Goal: Information Seeking & Learning: Learn about a topic

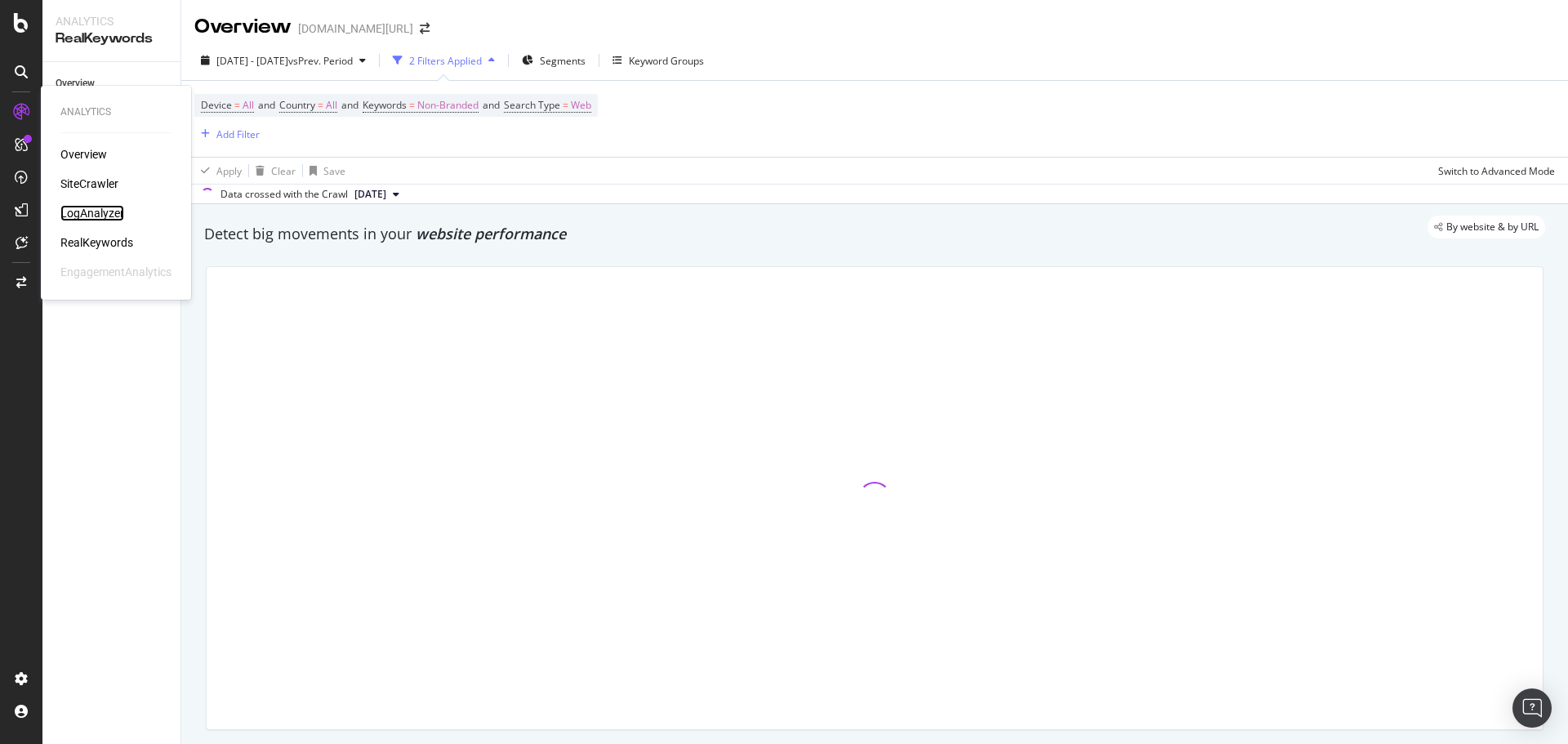
click at [111, 218] on div "LogAnalyzer" at bounding box center [92, 213] width 63 height 16
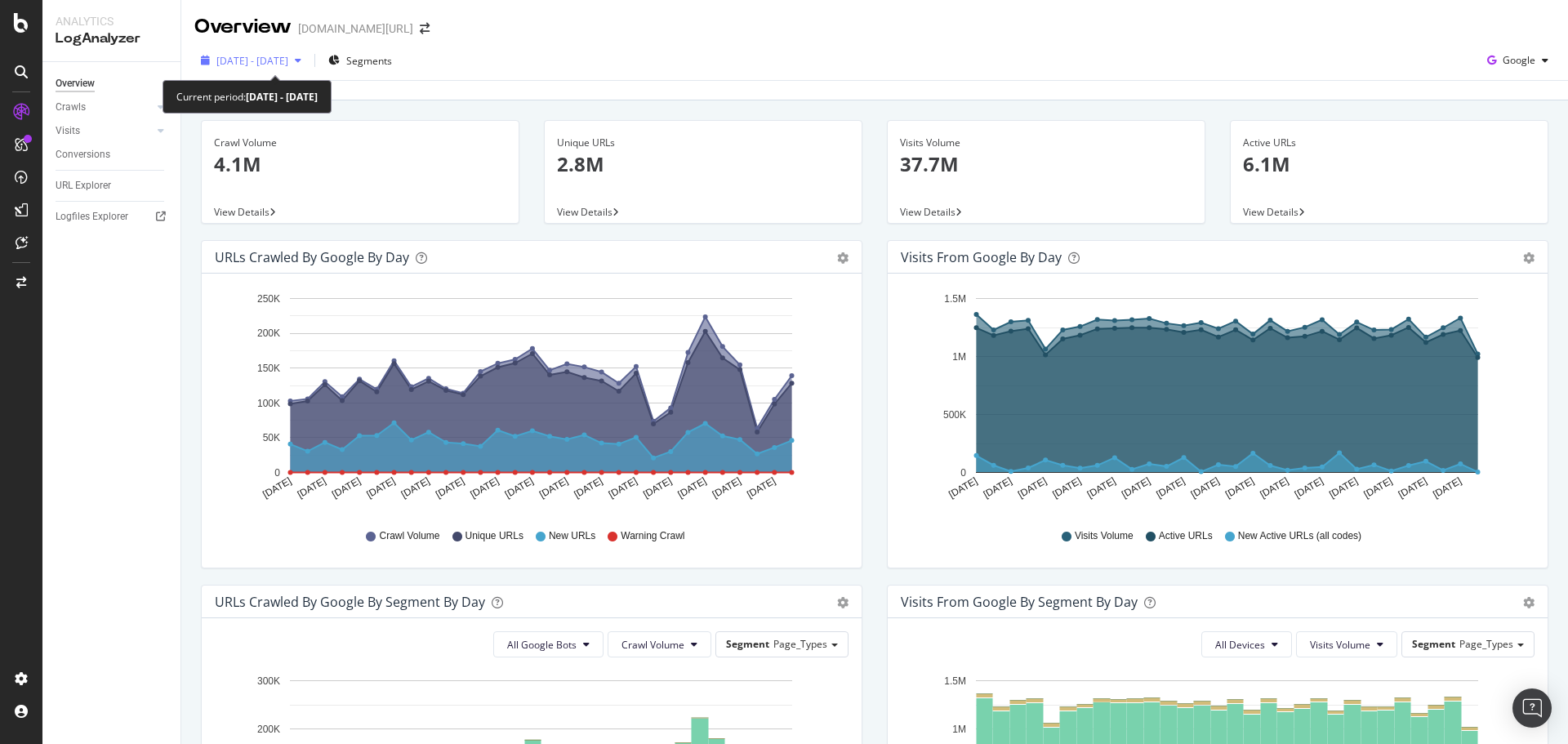
click at [289, 61] on span "[DATE] - [DATE]" at bounding box center [251, 61] width 72 height 13
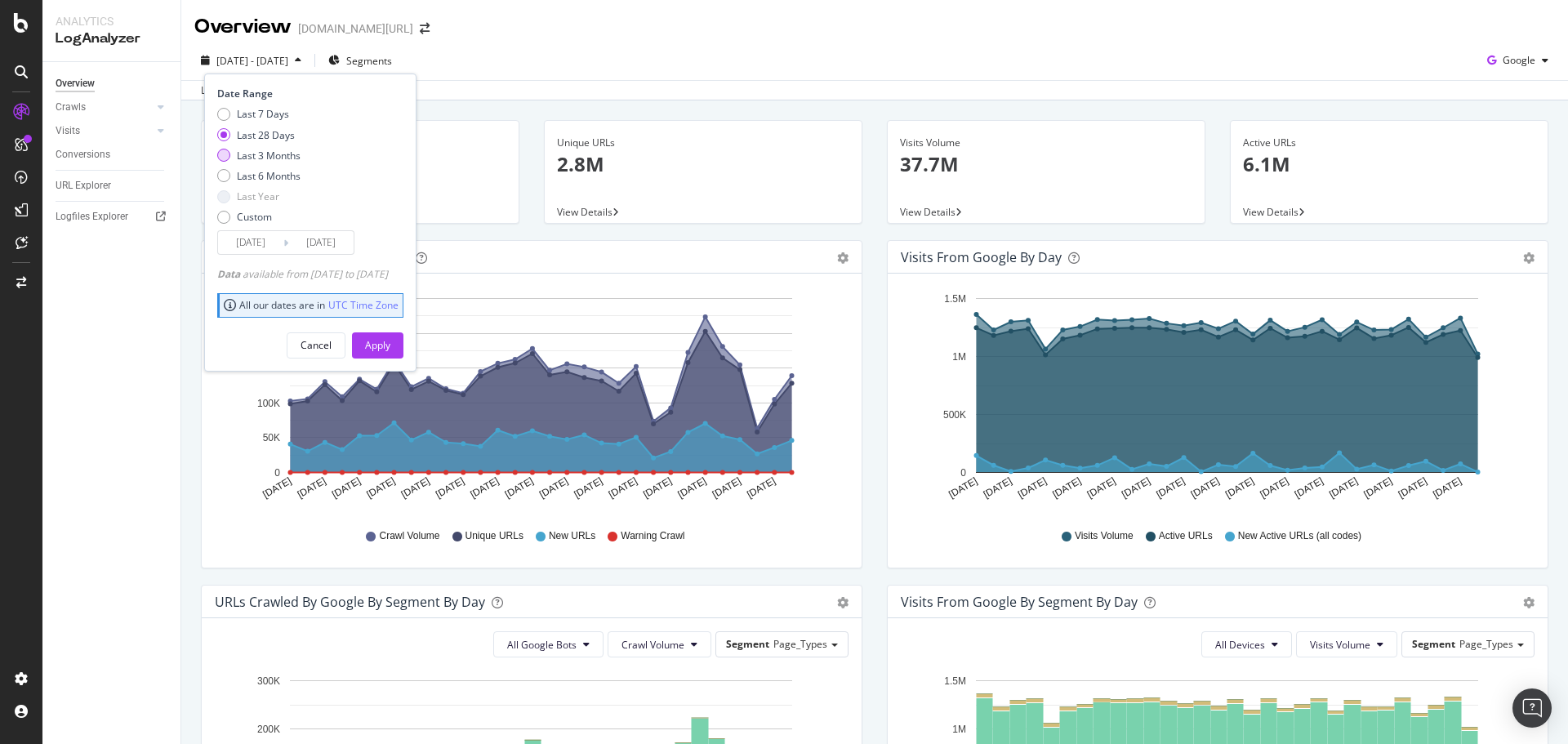
click at [279, 156] on div "Last 3 Months" at bounding box center [268, 155] width 63 height 13
type input "[DATE]"
drag, startPoint x: 396, startPoint y: 343, endPoint x: 401, endPoint y: 219, distance: 124.1
click at [391, 342] on div "Apply" at bounding box center [378, 345] width 25 height 13
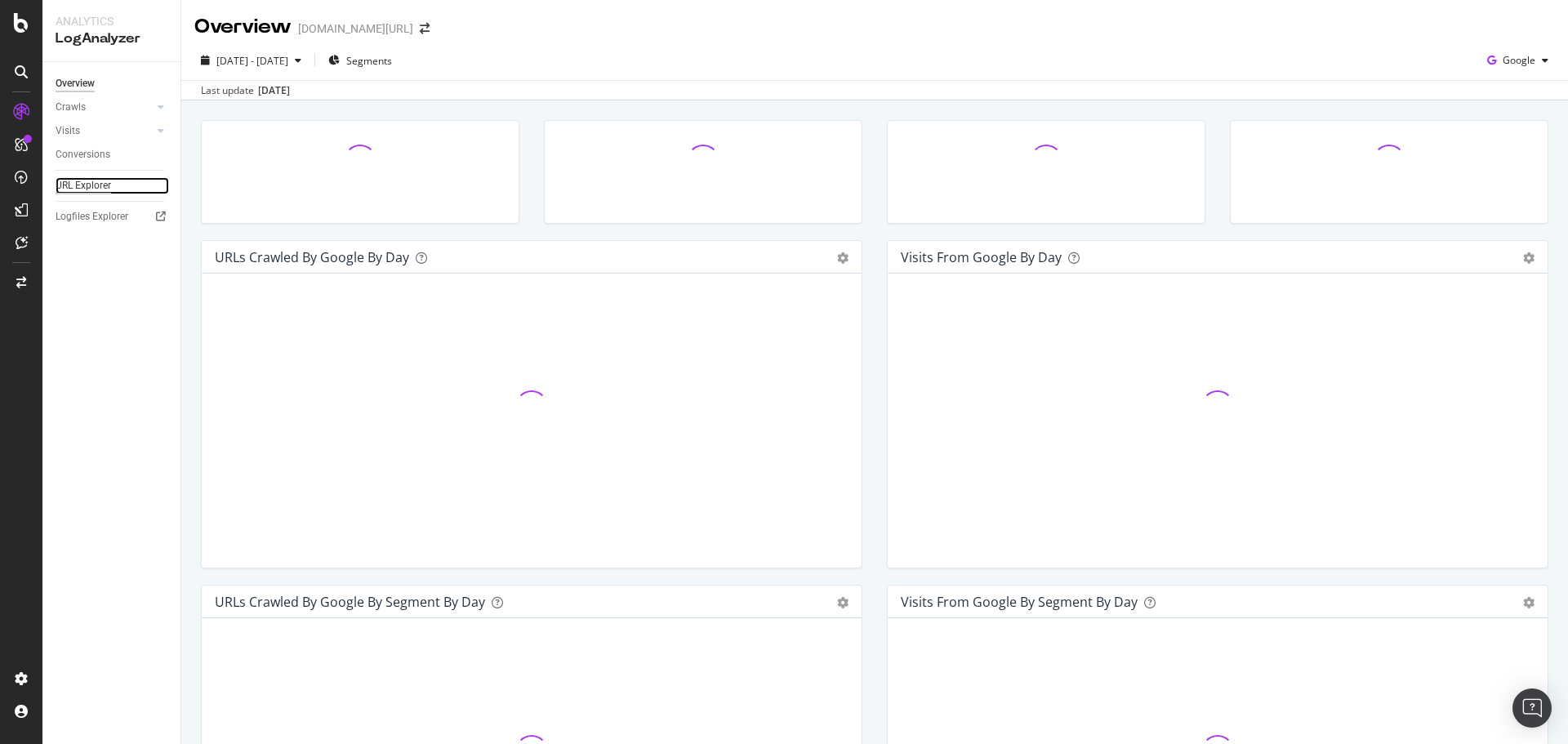
click at [77, 183] on div "URL Explorer" at bounding box center [84, 186] width 56 height 17
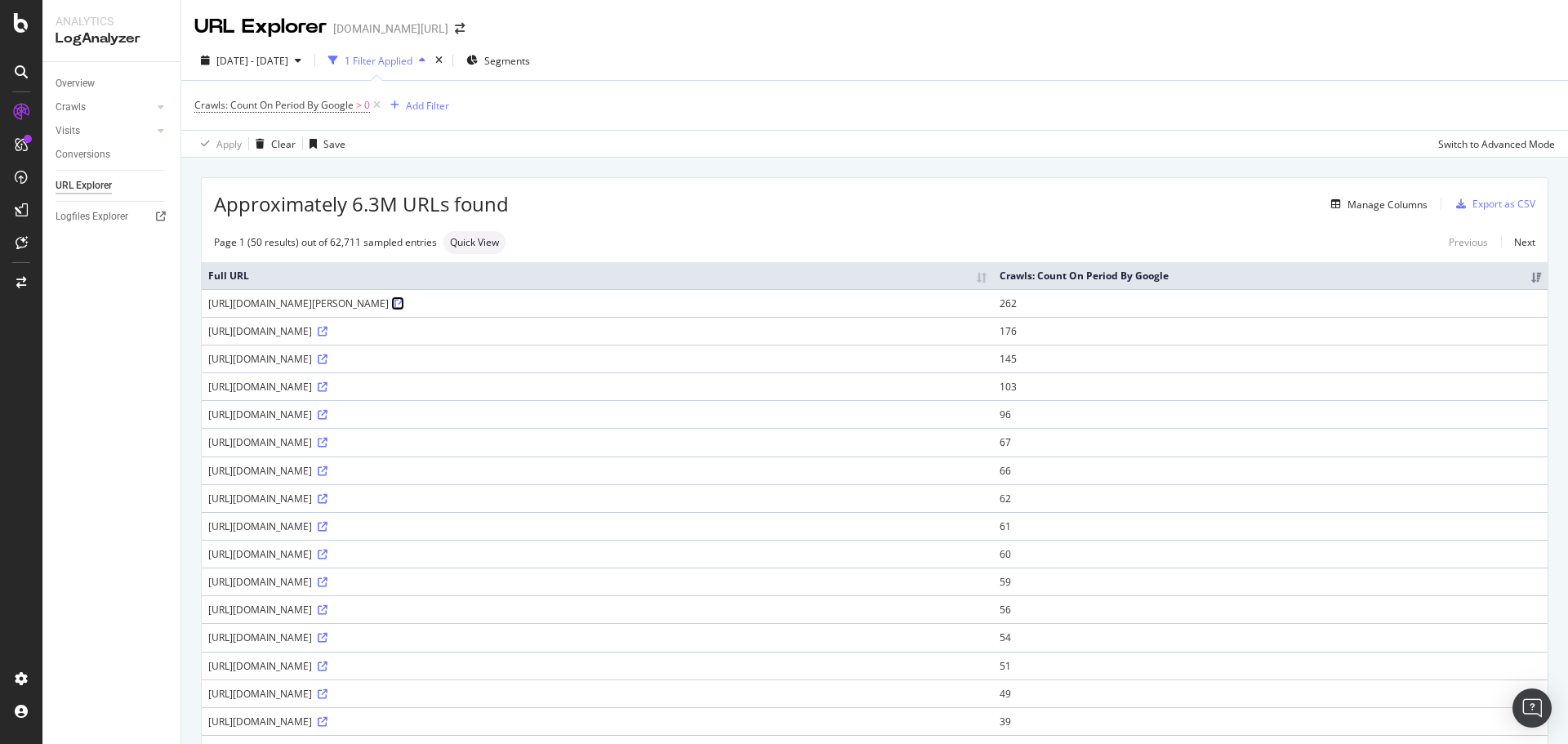
click at [404, 305] on icon at bounding box center [399, 304] width 10 height 10
click at [458, 416] on div "[URL][DOMAIN_NAME]" at bounding box center [597, 414] width 778 height 13
click at [457, 416] on div "[URL][DOMAIN_NAME]" at bounding box center [597, 414] width 778 height 13
click at [430, 418] on div "[URL][DOMAIN_NAME]" at bounding box center [597, 414] width 778 height 13
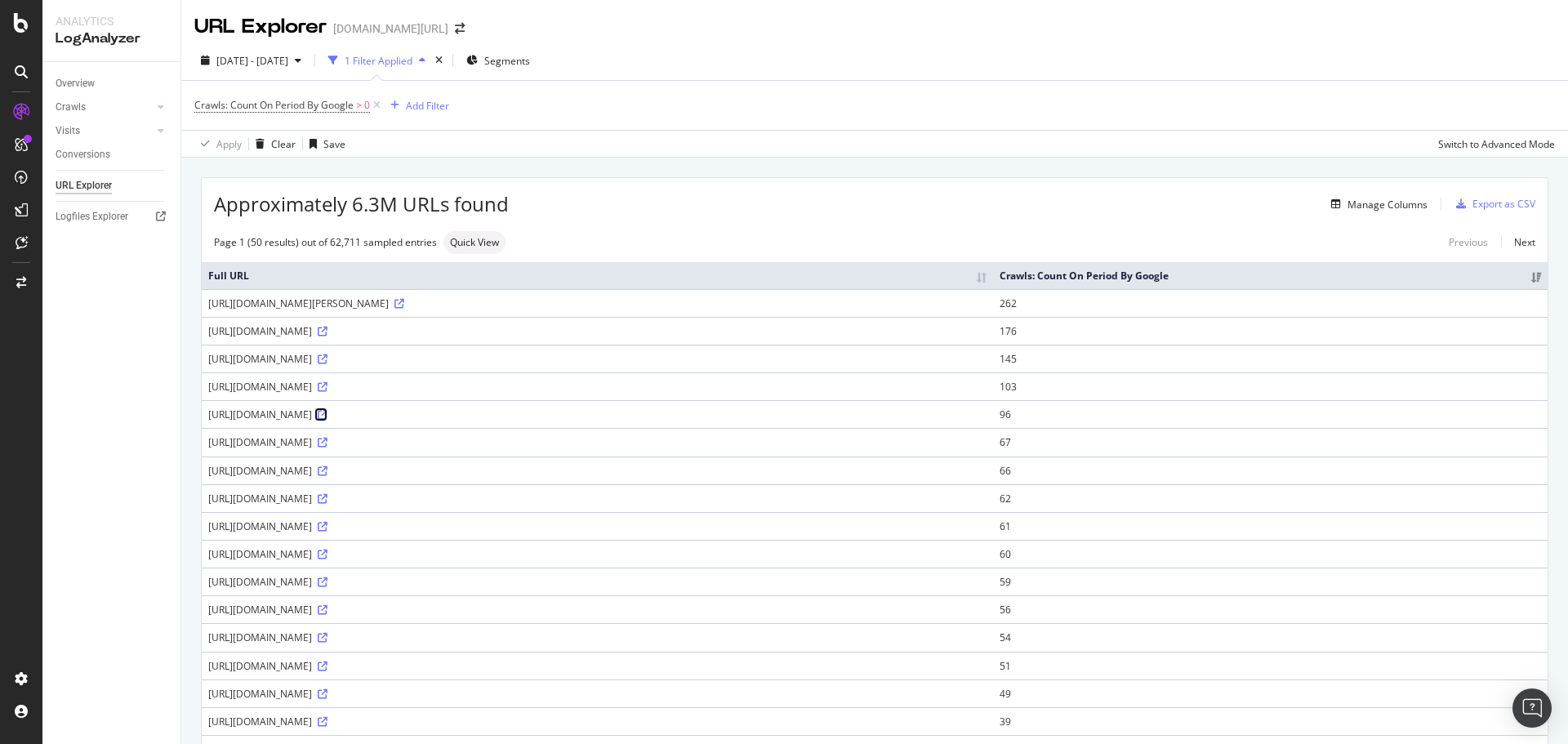
click at [327, 414] on icon at bounding box center [322, 415] width 10 height 10
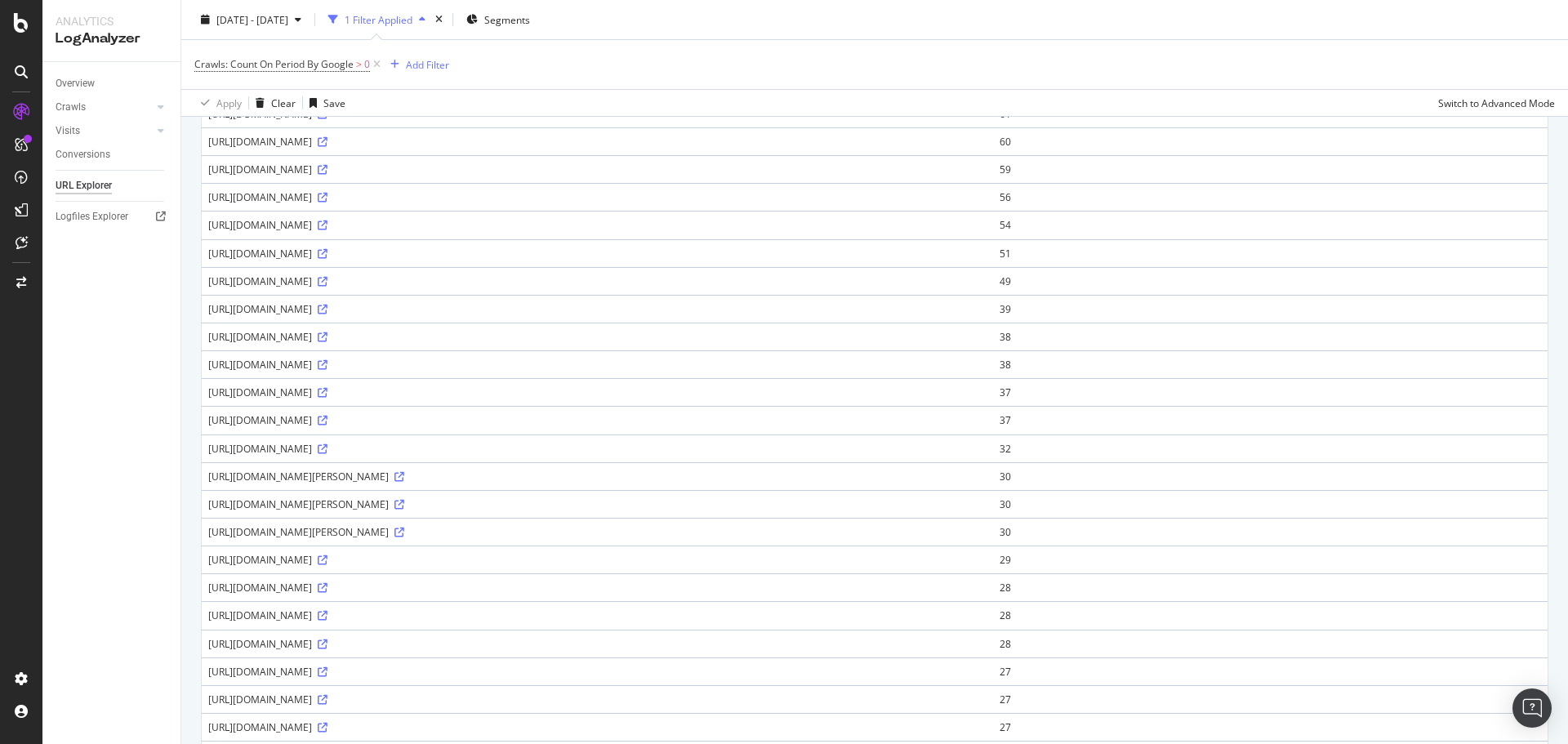
scroll to position [431, 0]
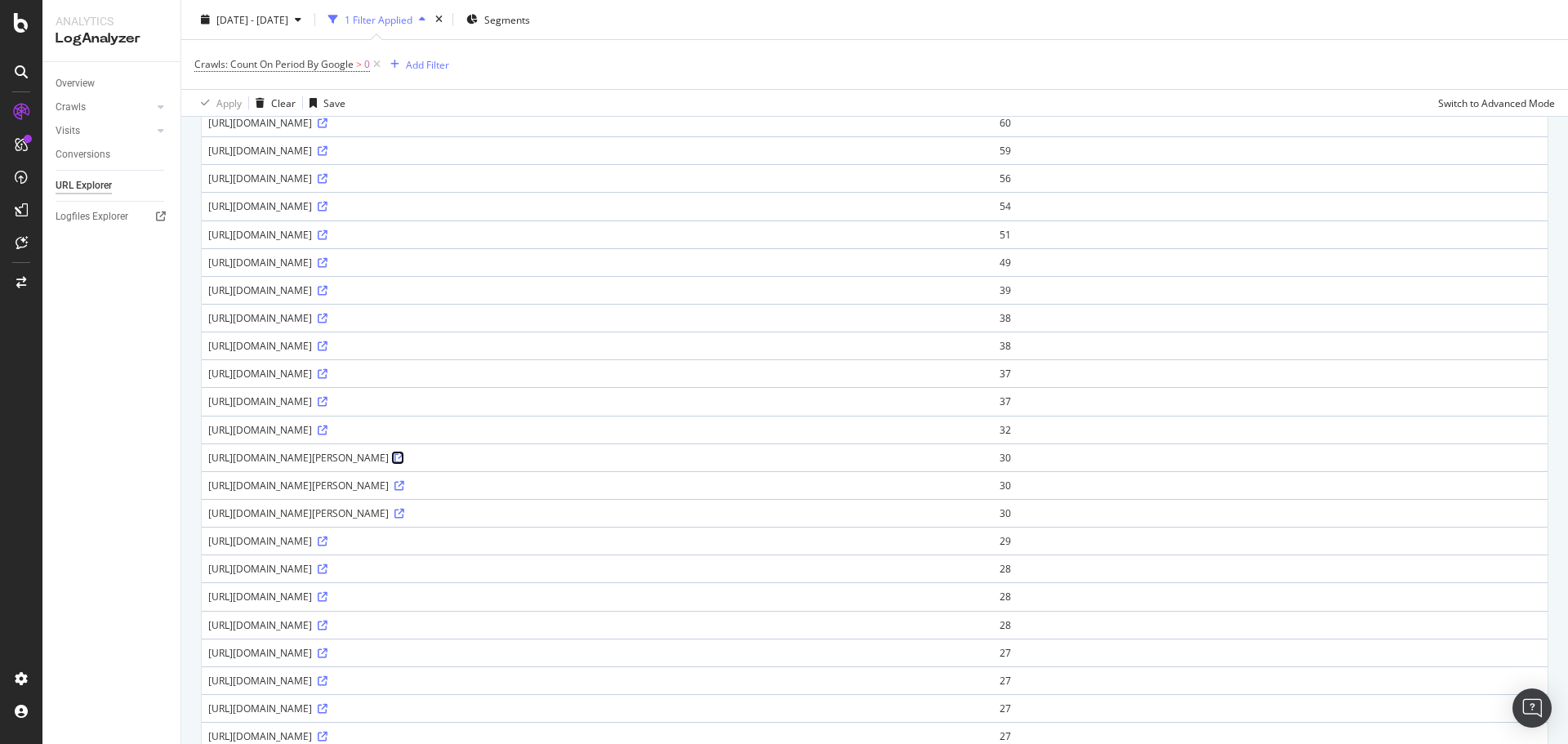
click at [404, 460] on icon at bounding box center [399, 458] width 10 height 10
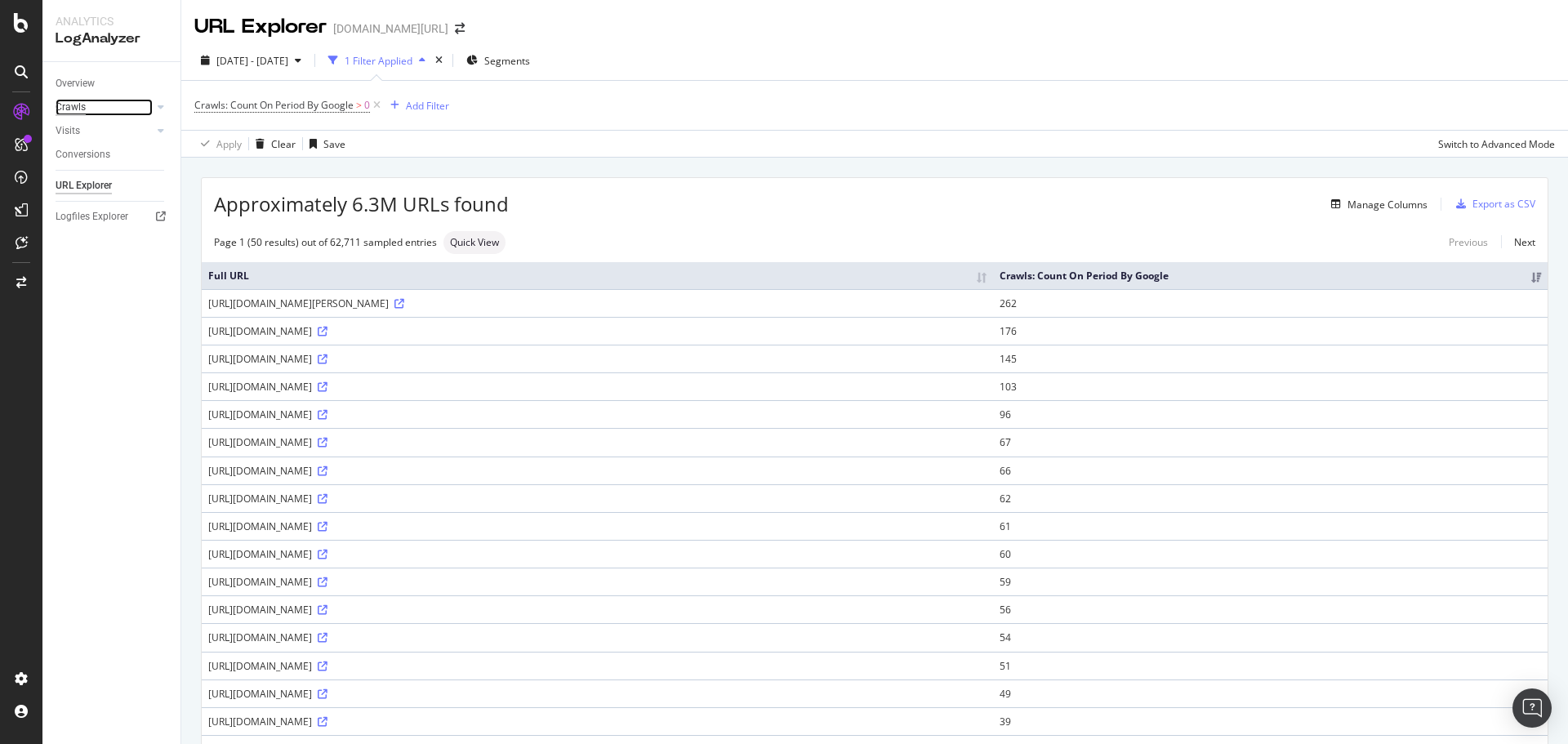
click at [84, 105] on div "Crawls" at bounding box center [71, 107] width 30 height 17
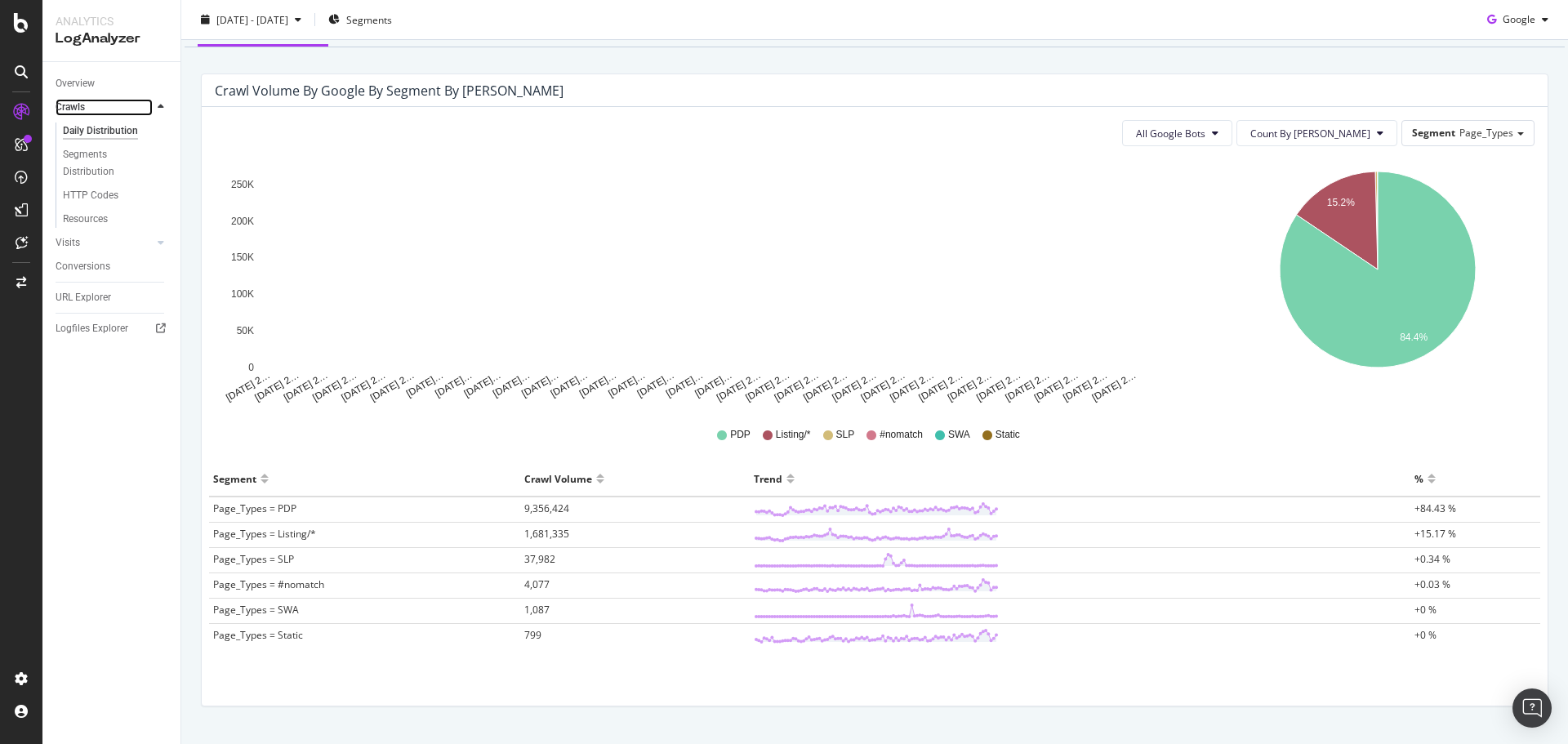
scroll to position [137, 0]
